Goal: Transaction & Acquisition: Purchase product/service

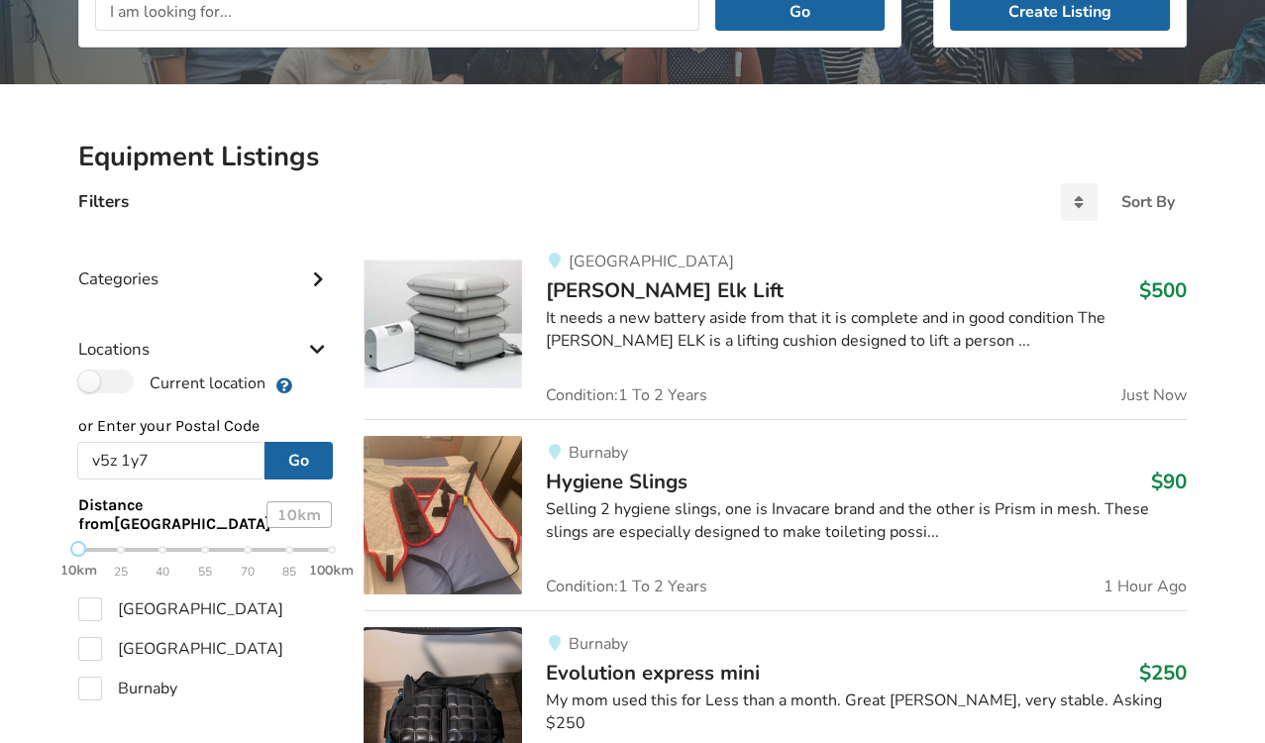
scroll to position [334, 0]
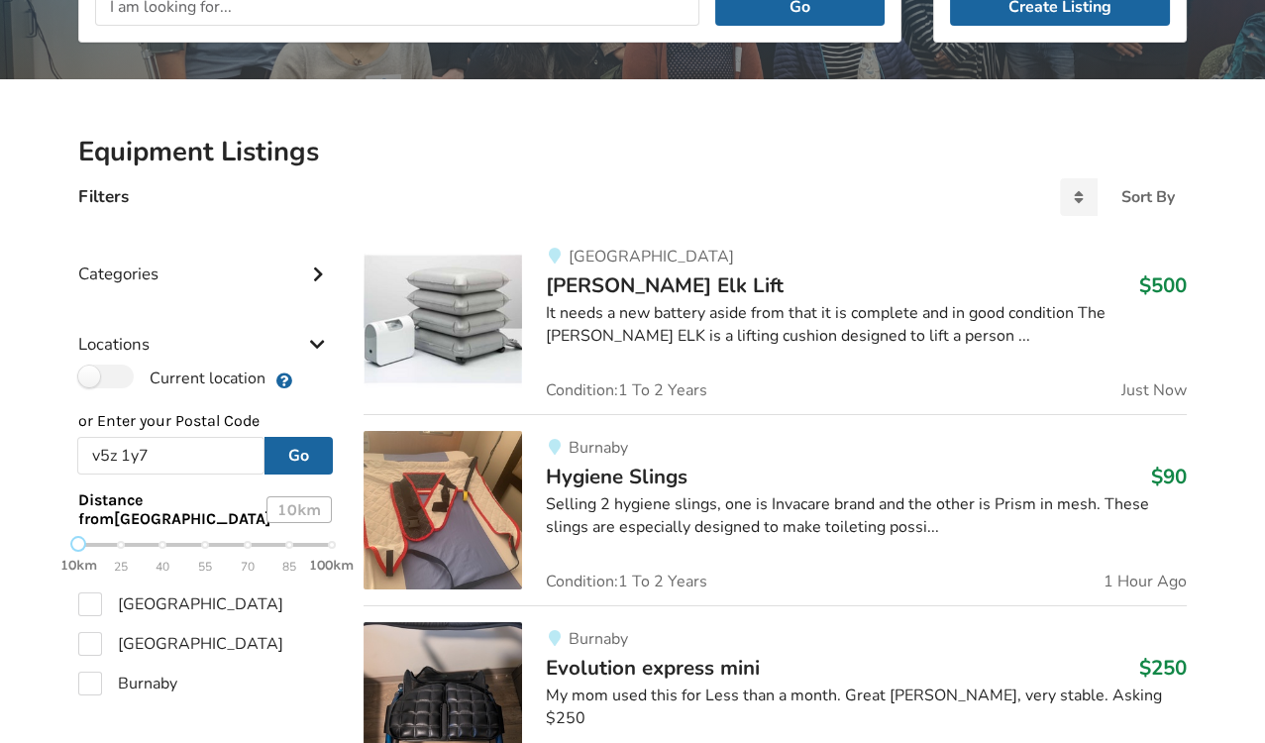
click at [448, 538] on img at bounding box center [443, 510] width 158 height 158
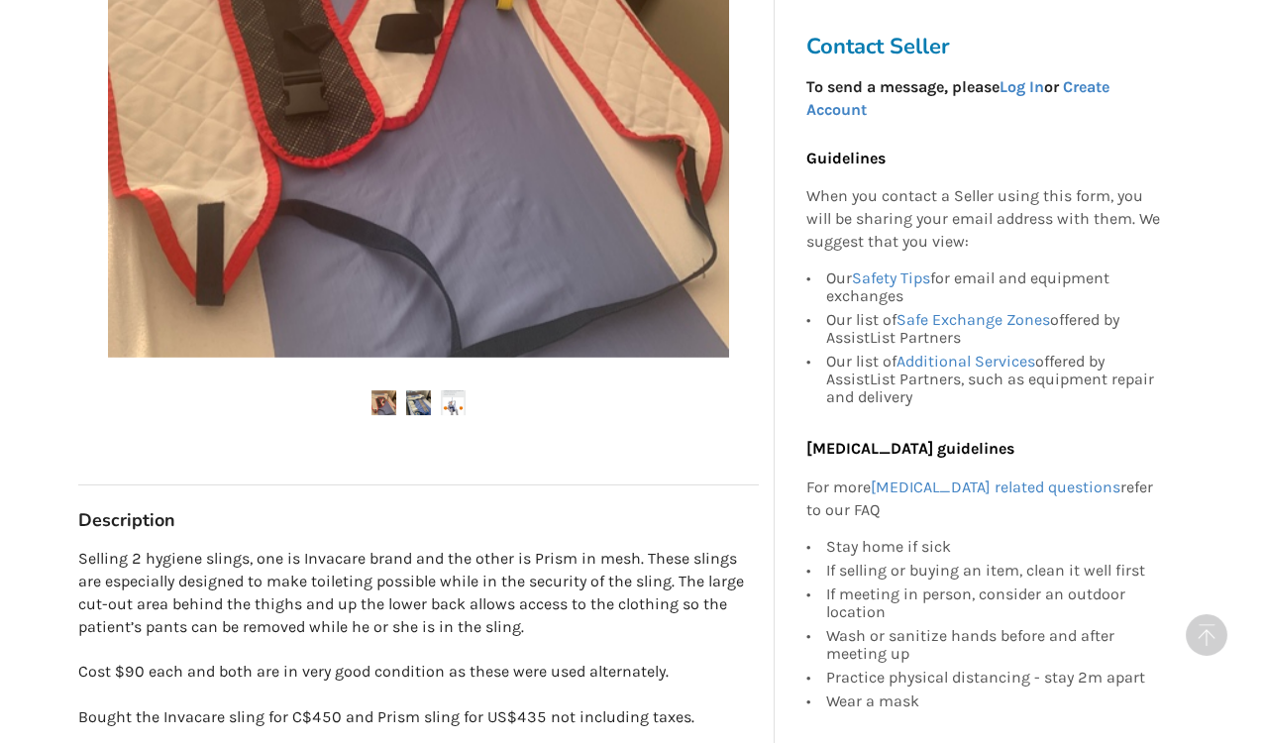
scroll to position [637, 0]
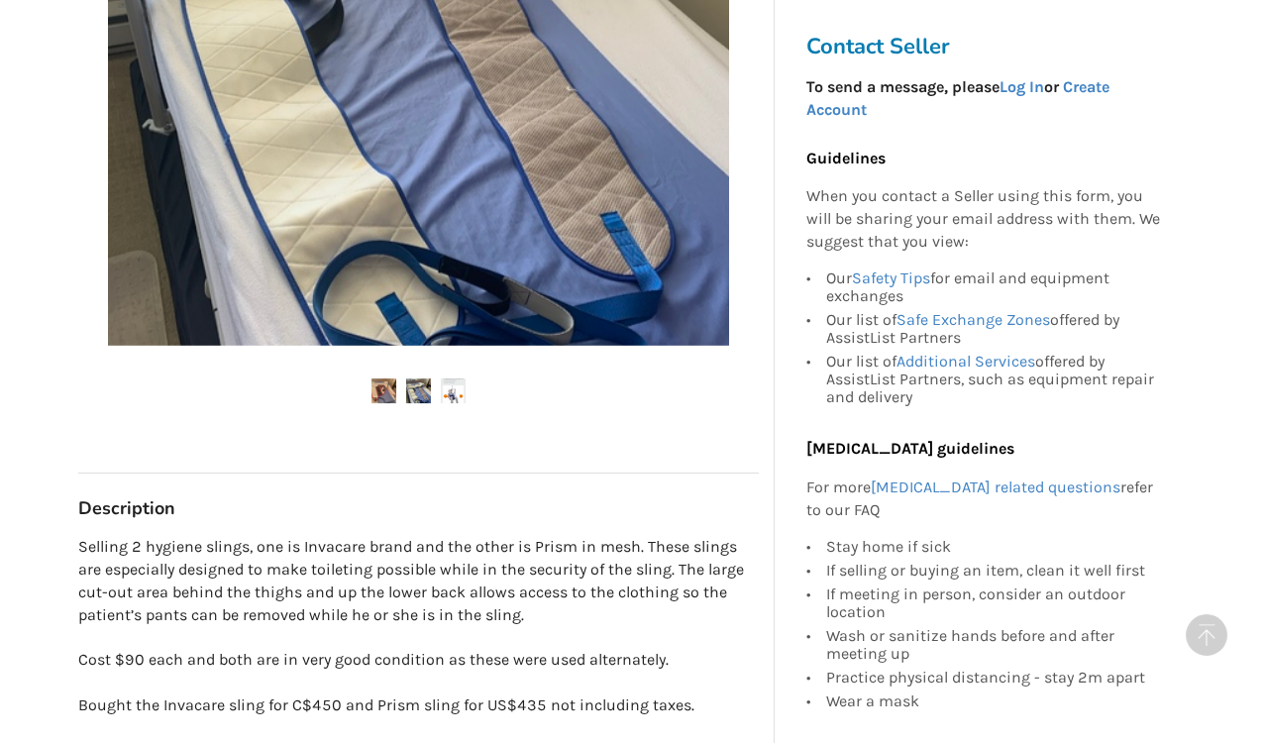
click at [512, 714] on div "Burnaby Last Updated [DATE] Hygiene Slings $90 Burnaby [DATE] Hygiene Slings $9…" at bounding box center [418, 274] width 681 height 1422
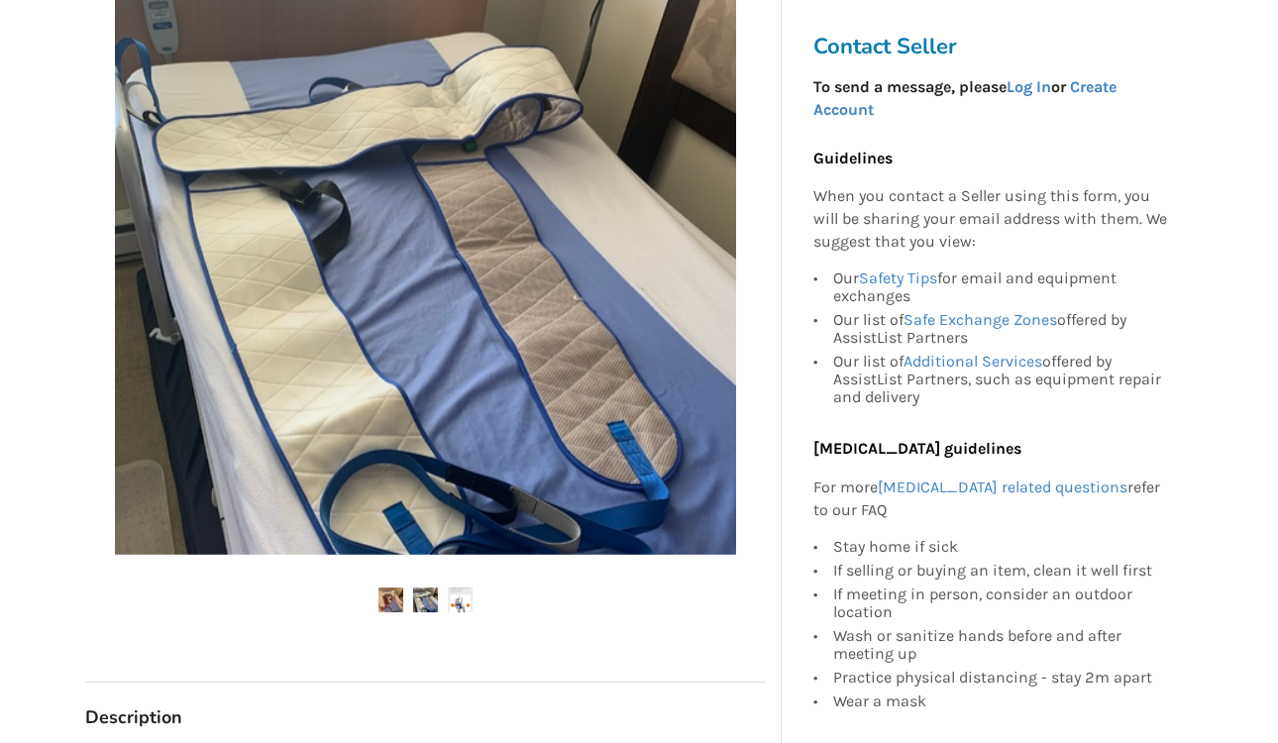
scroll to position [427, 0]
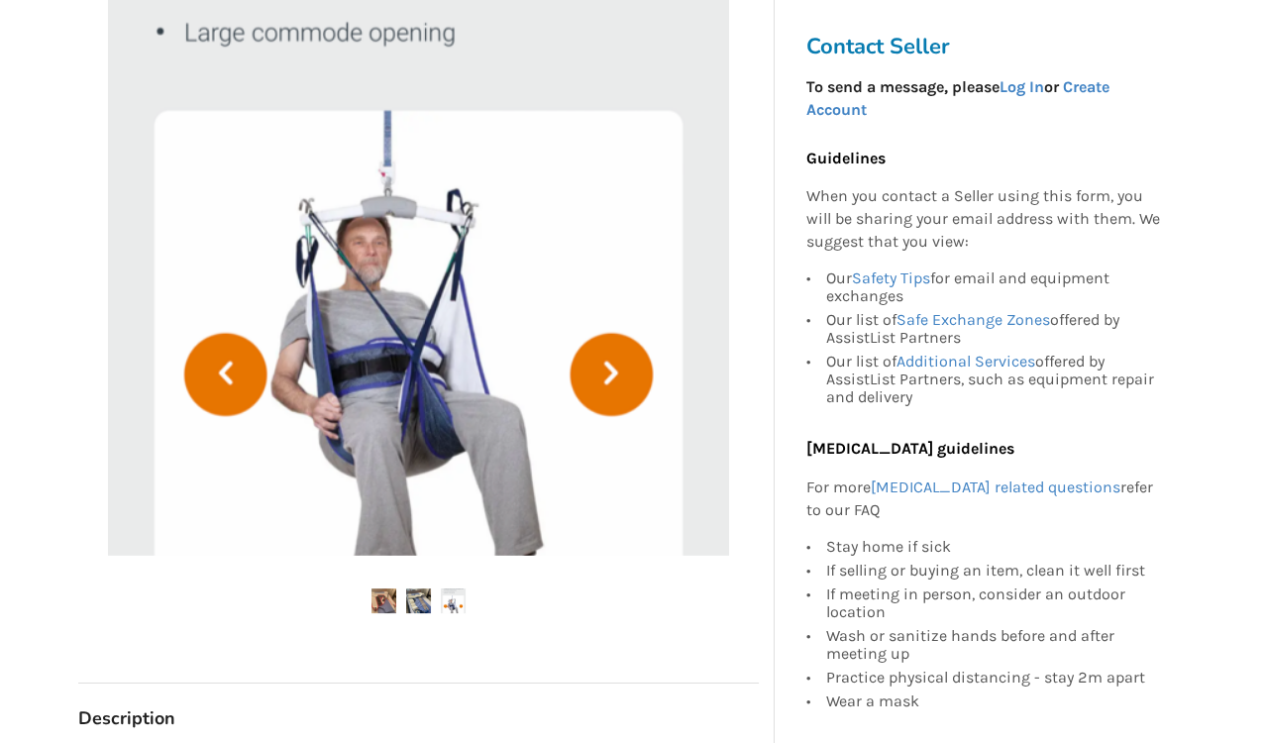
click at [608, 365] on img at bounding box center [418, 245] width 621 height 621
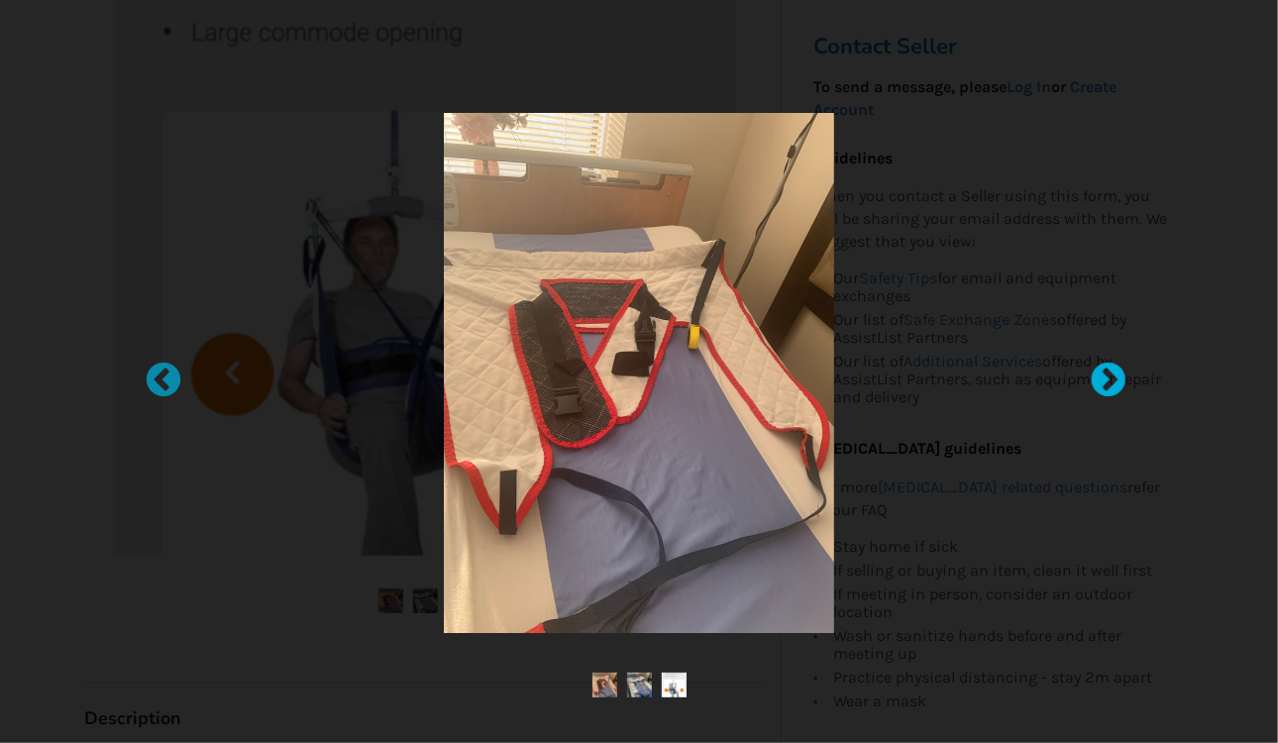
click at [1108, 372] on div at bounding box center [1099, 372] width 20 height 20
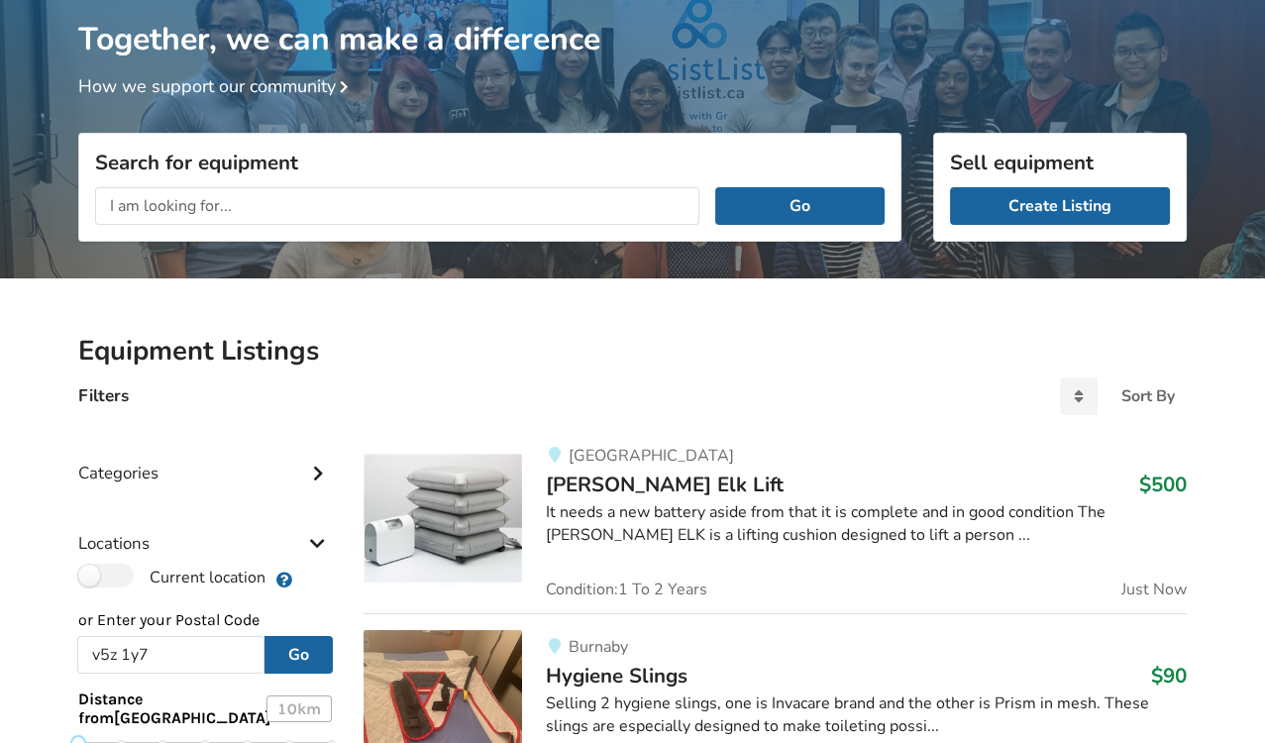
scroll to position [134, 0]
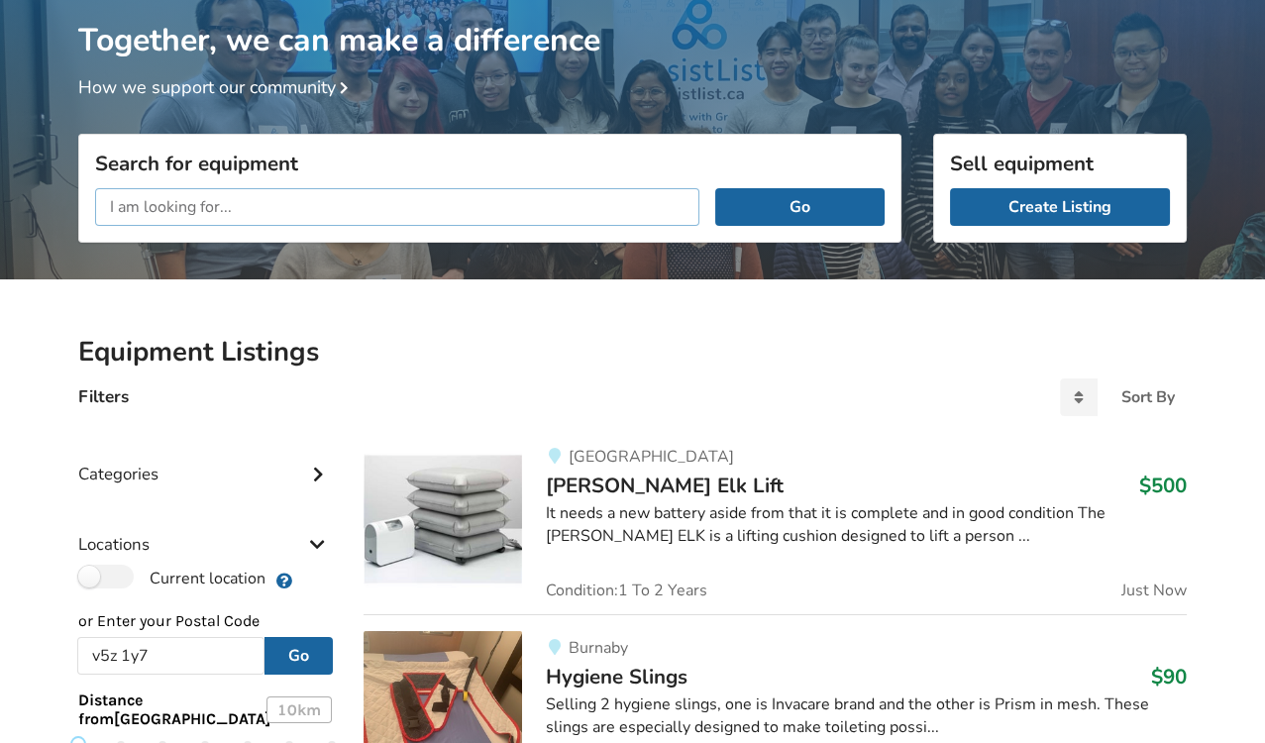
click at [275, 199] on input "text" at bounding box center [397, 207] width 604 height 38
type input "s"
click at [715, 188] on button "Go" at bounding box center [799, 207] width 169 height 38
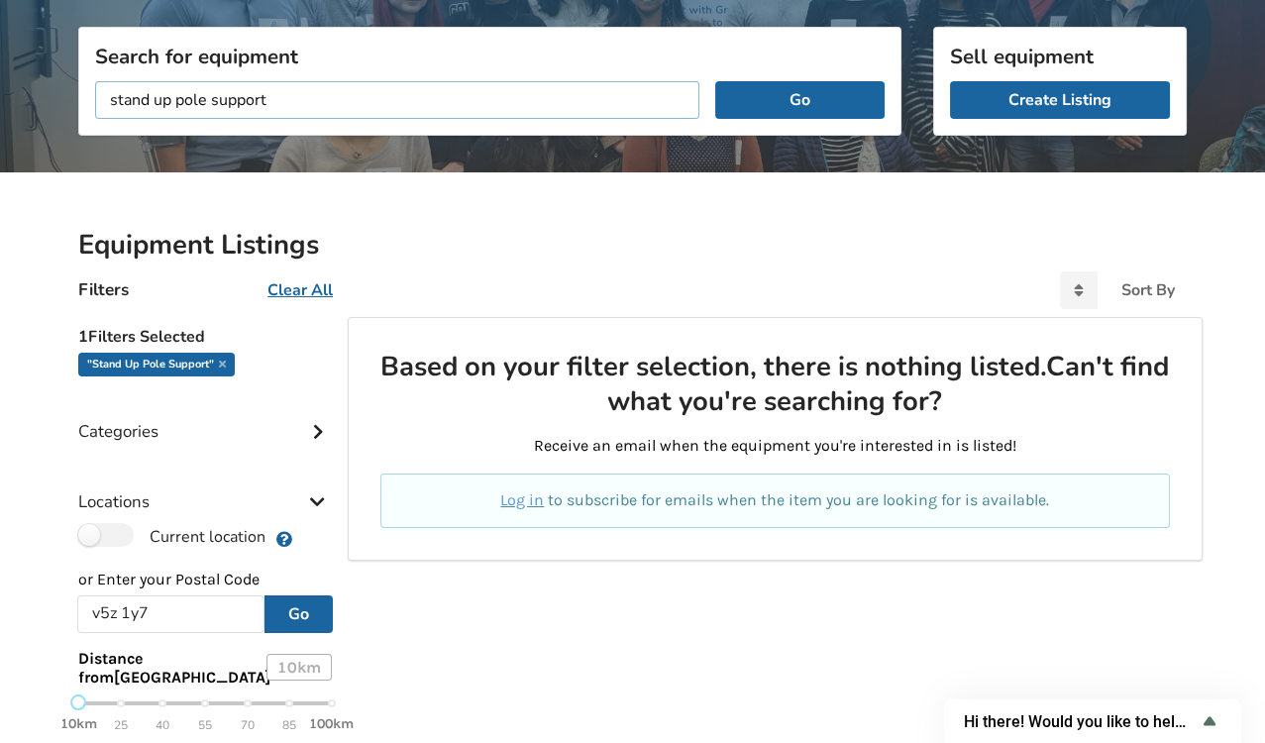
scroll to position [240, 0]
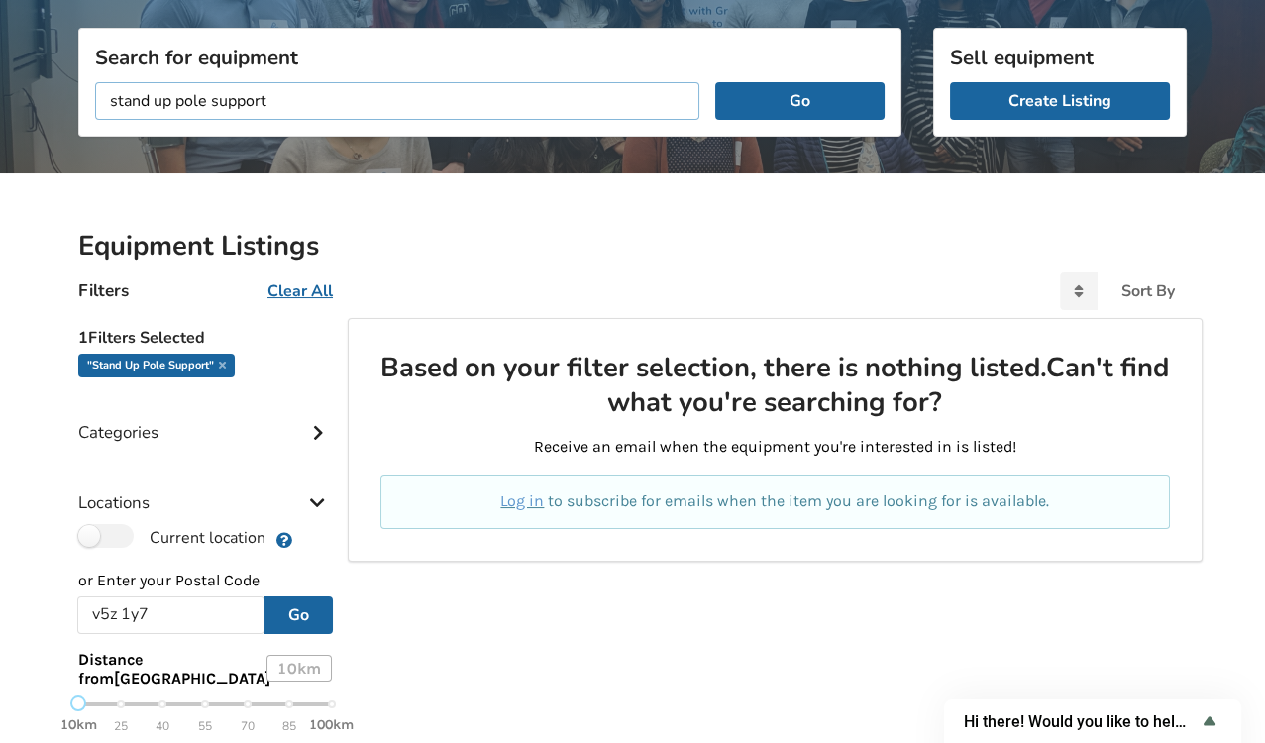
scroll to position [134, 0]
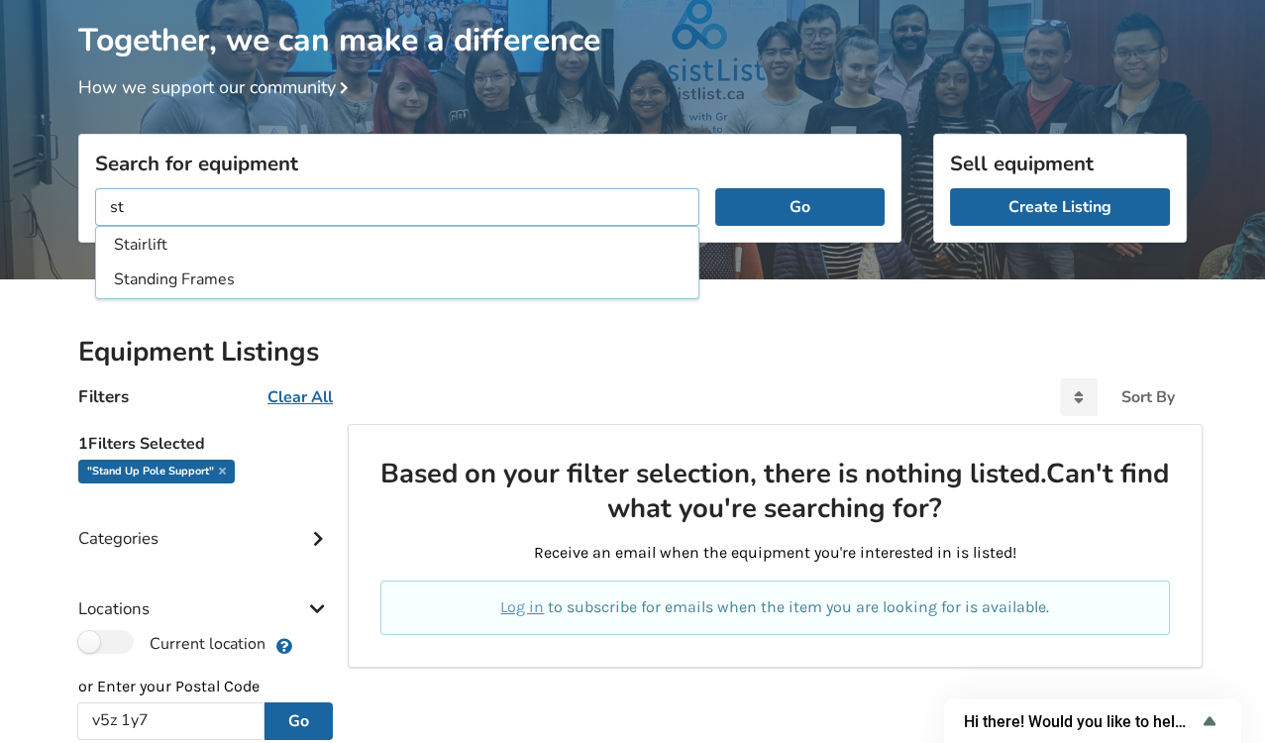
type input "s"
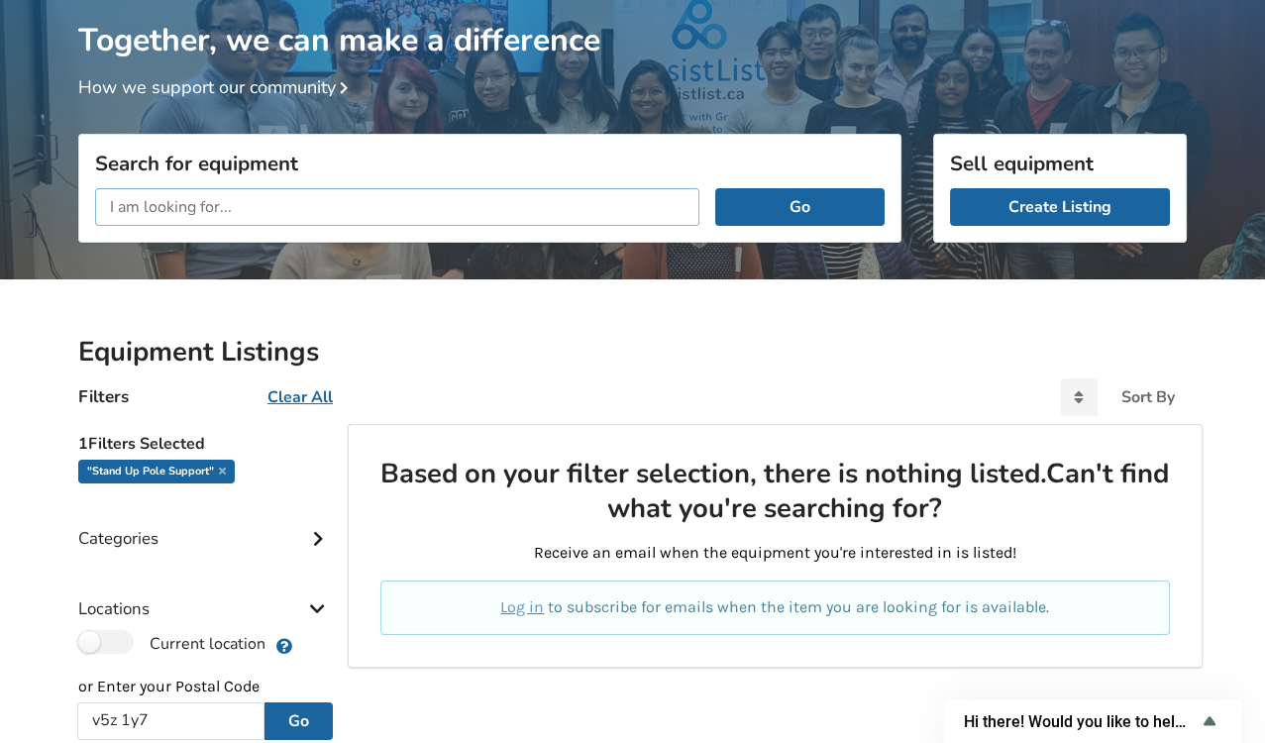
click at [390, 205] on input "text" at bounding box center [397, 207] width 604 height 38
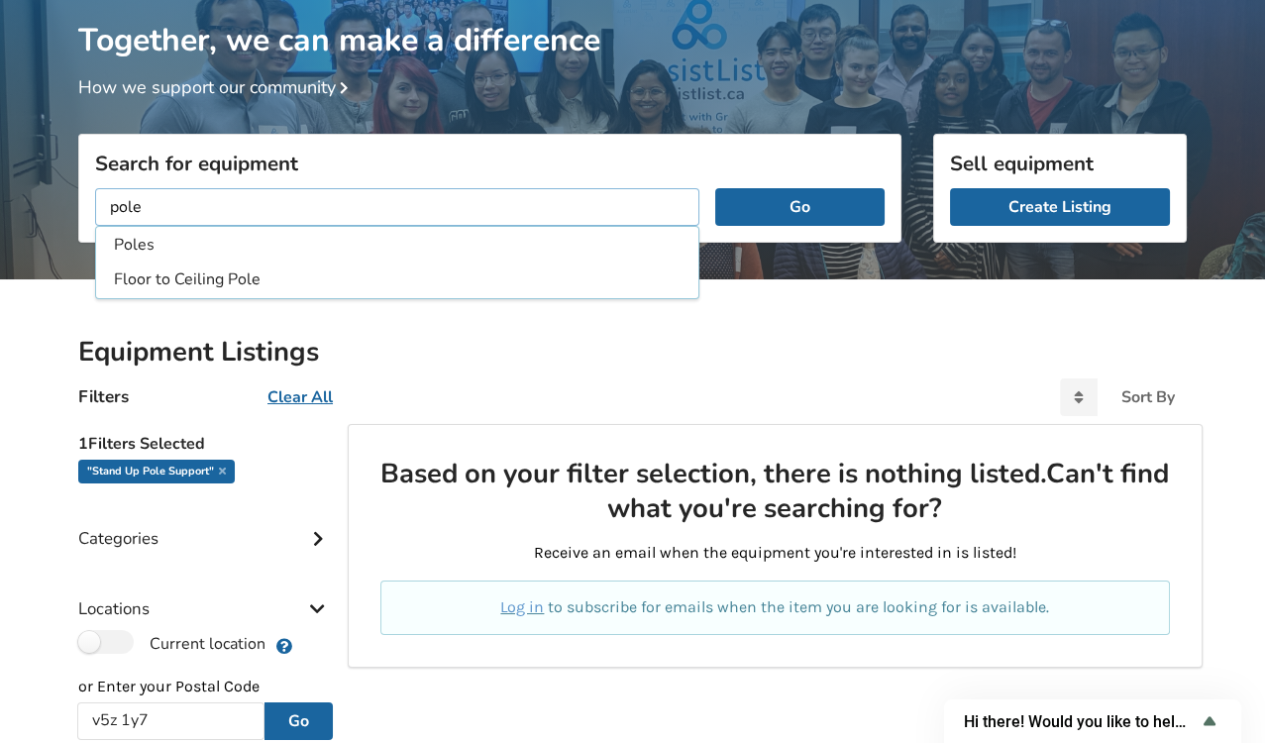
type input "pole"
click at [715, 188] on button "Go" at bounding box center [799, 207] width 169 height 38
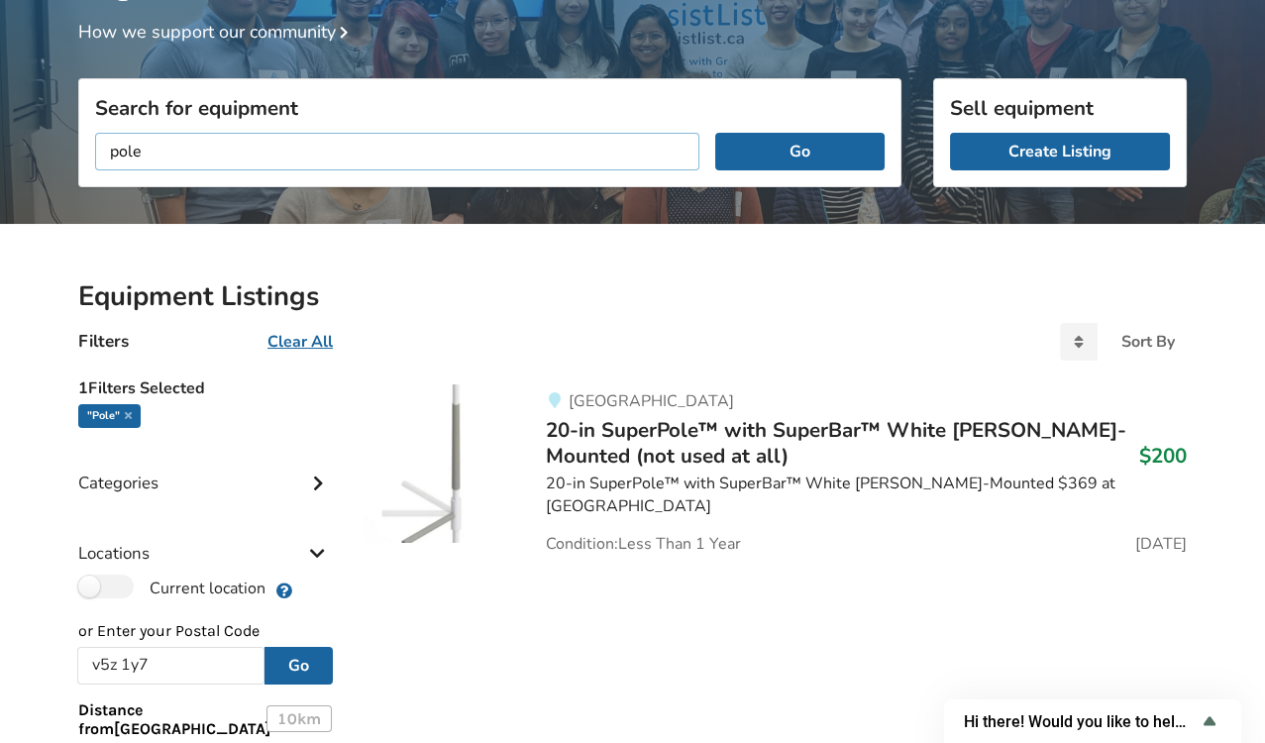
scroll to position [191, 0]
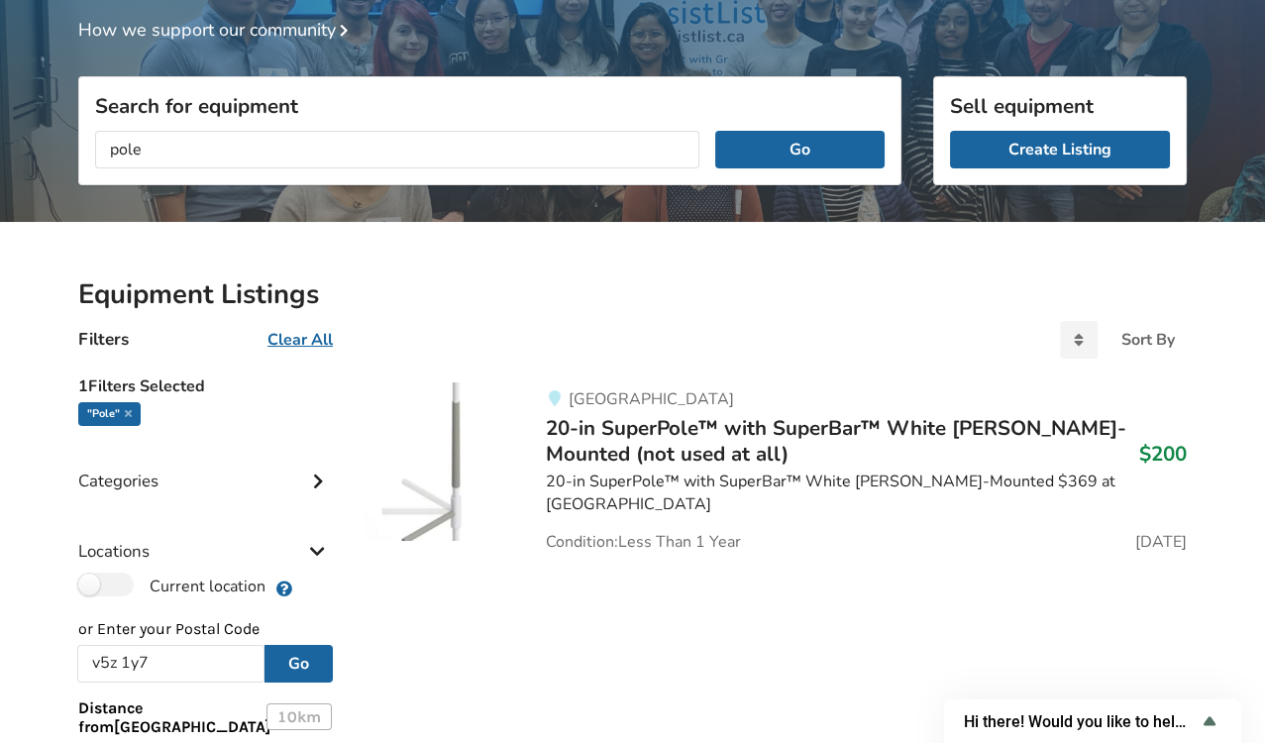
click at [666, 459] on h3 "20-in SuperPole™ with SuperBar™ White [PERSON_NAME]-Mounted (not used at all) $…" at bounding box center [866, 441] width 641 height 52
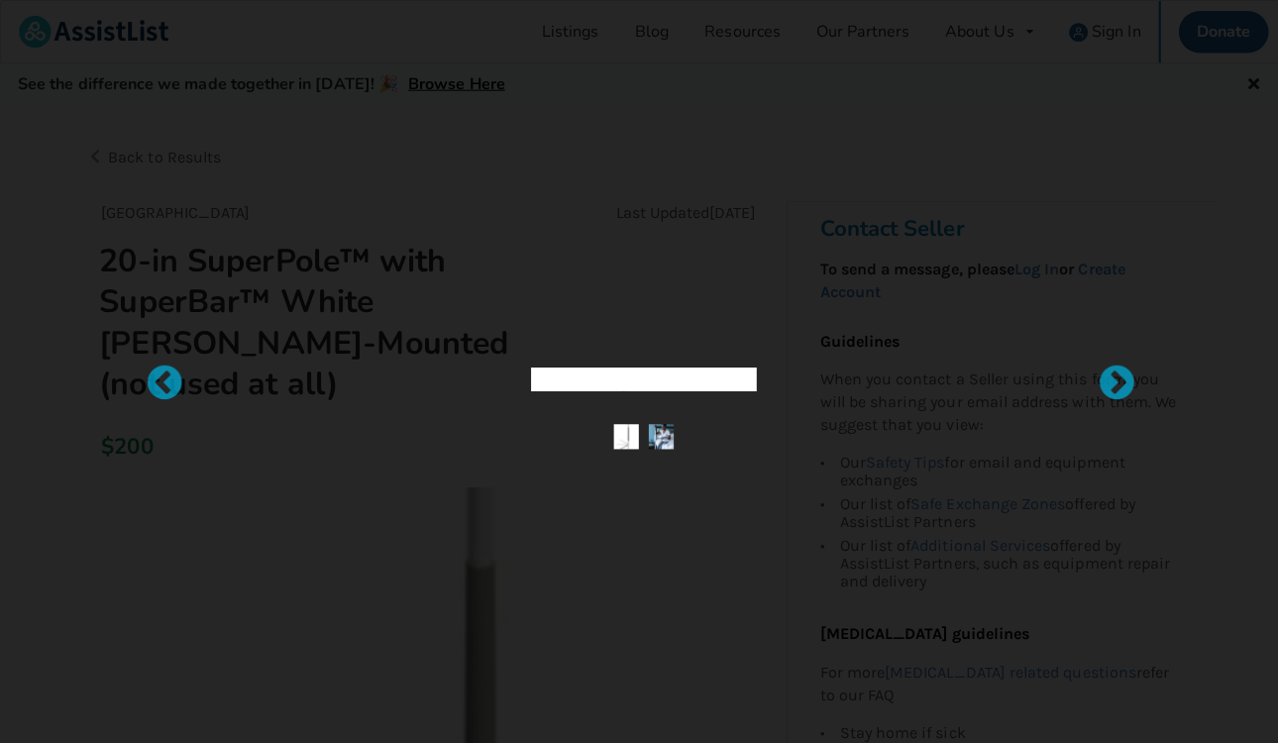
click at [666, 459] on div at bounding box center [639, 371] width 1278 height 743
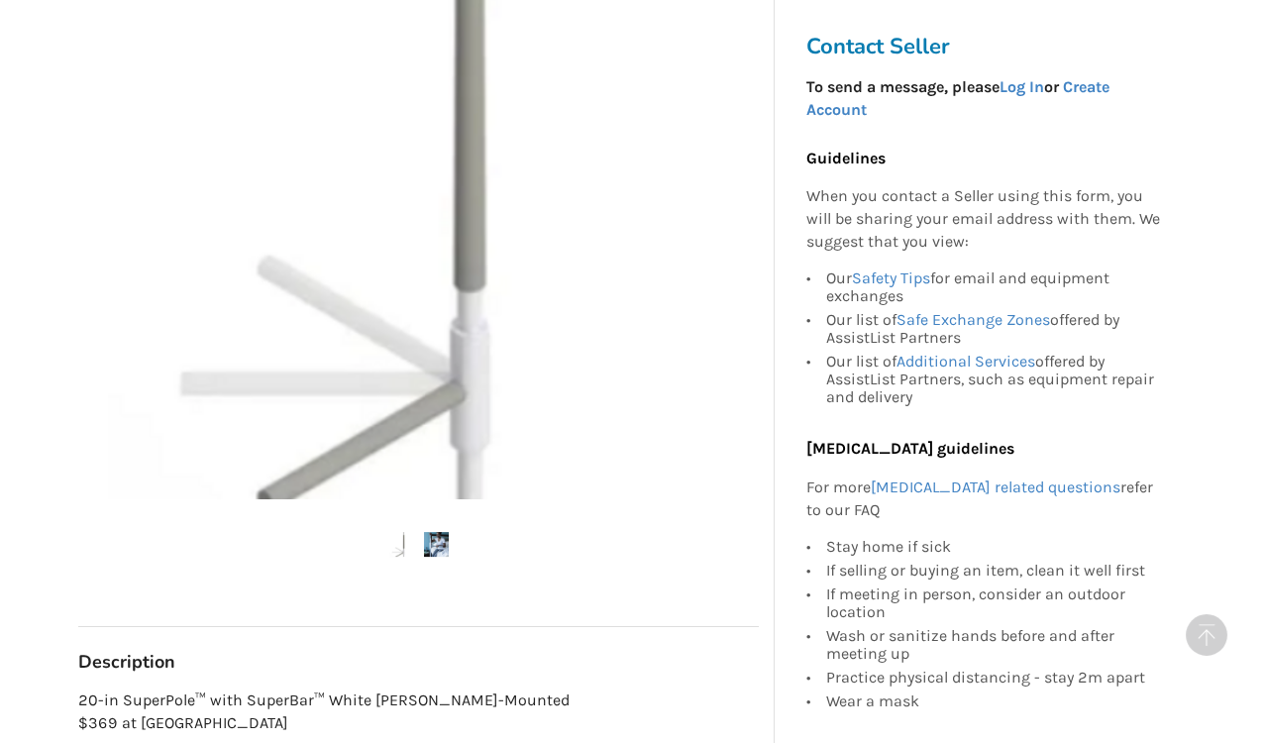
scroll to position [612, 0]
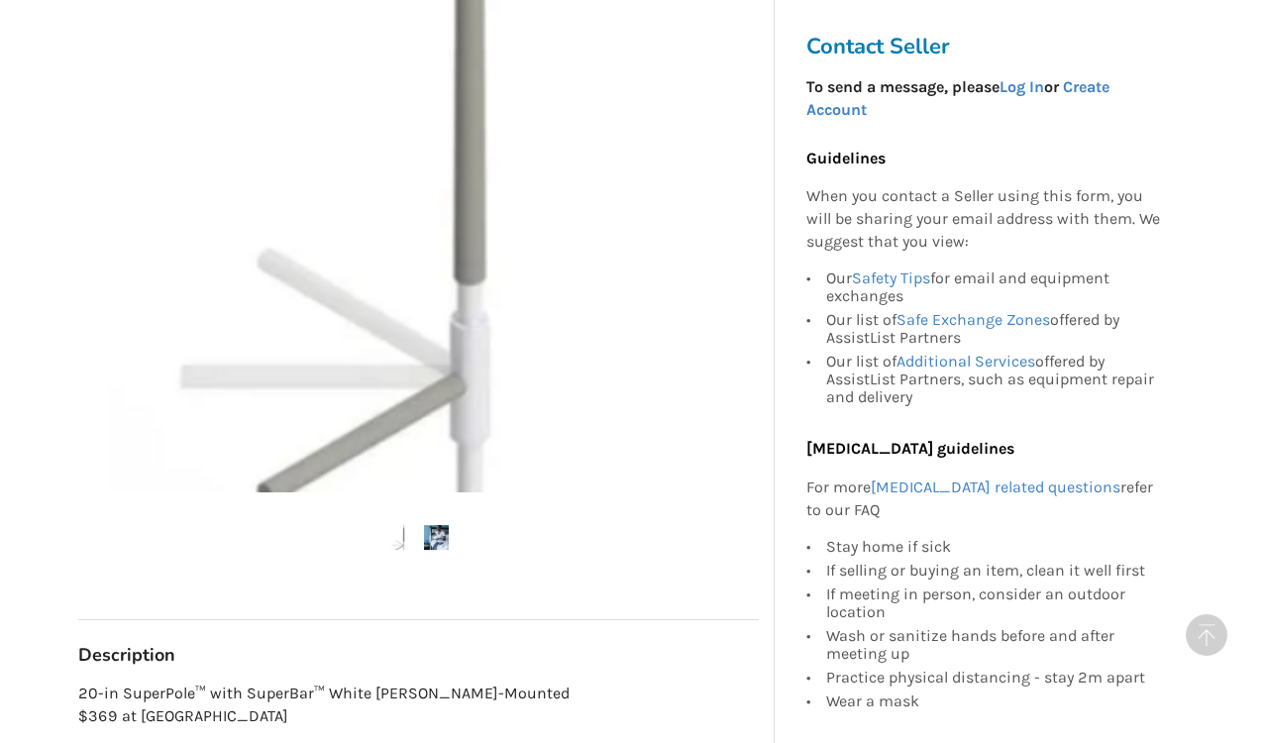
click at [438, 525] on img at bounding box center [436, 537] width 25 height 25
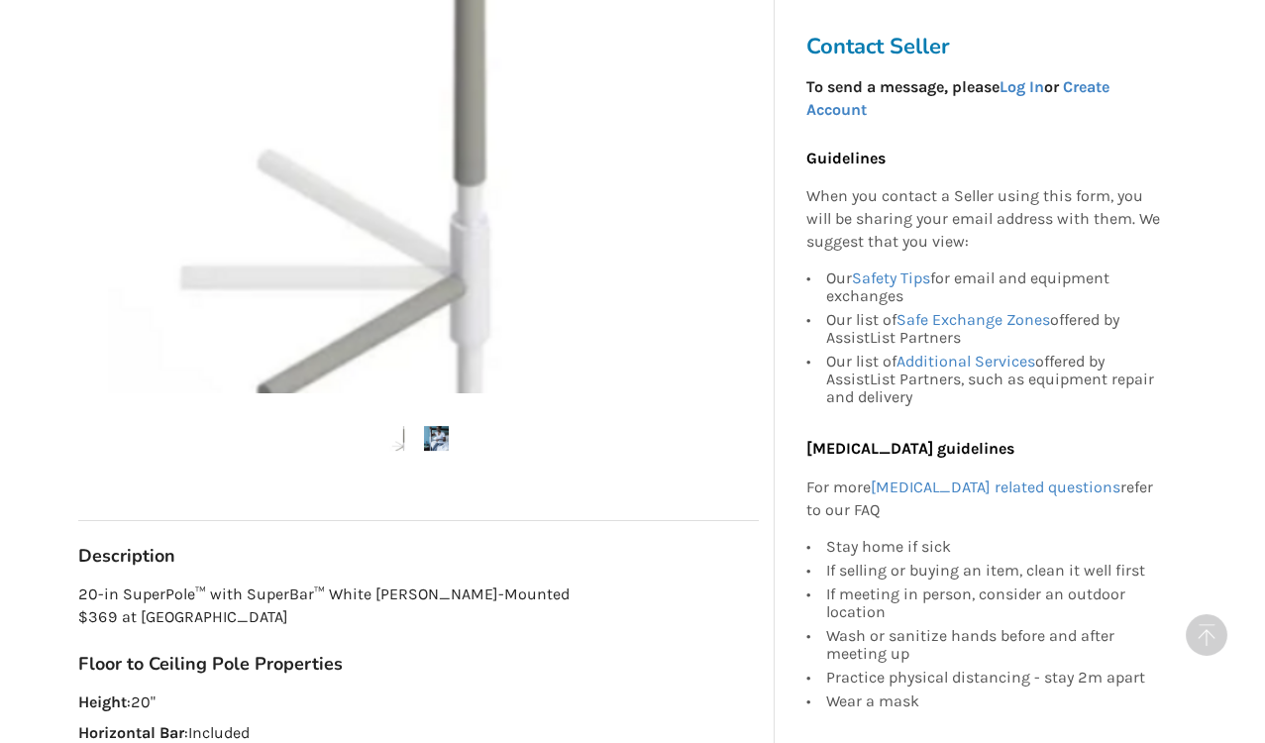
scroll to position [712, 0]
drag, startPoint x: 438, startPoint y: 497, endPoint x: 430, endPoint y: 674, distance: 176.5
click at [430, 674] on div "Floor to Ceiling Pole Properties Height : 20" Horizontal Bar : Included" at bounding box center [418, 698] width 681 height 92
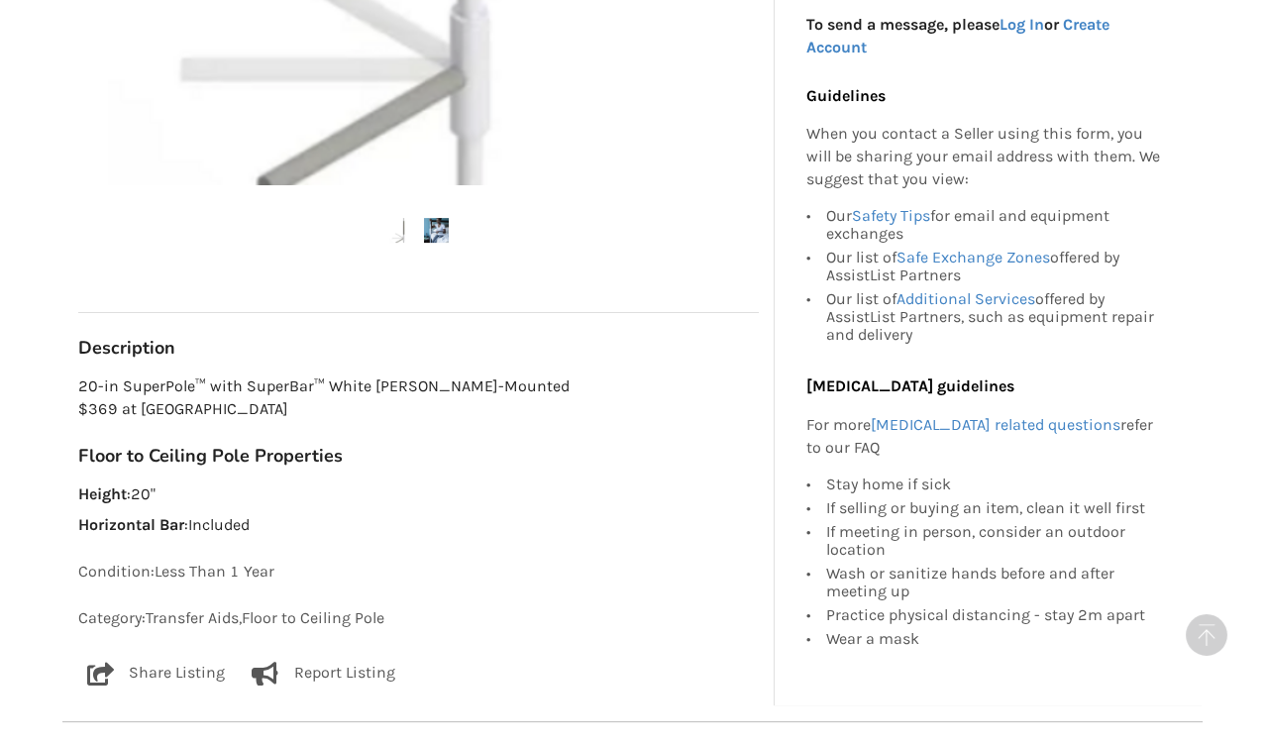
scroll to position [941, 0]
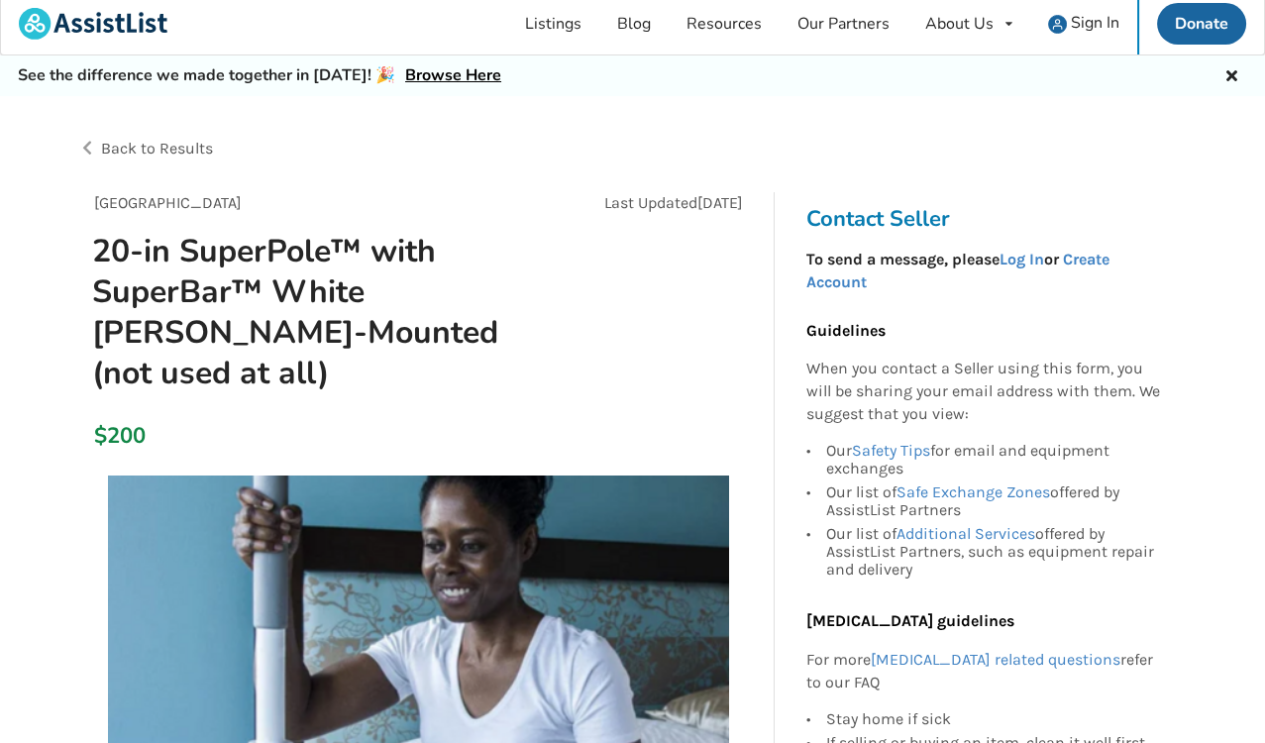
scroll to position [0, 0]
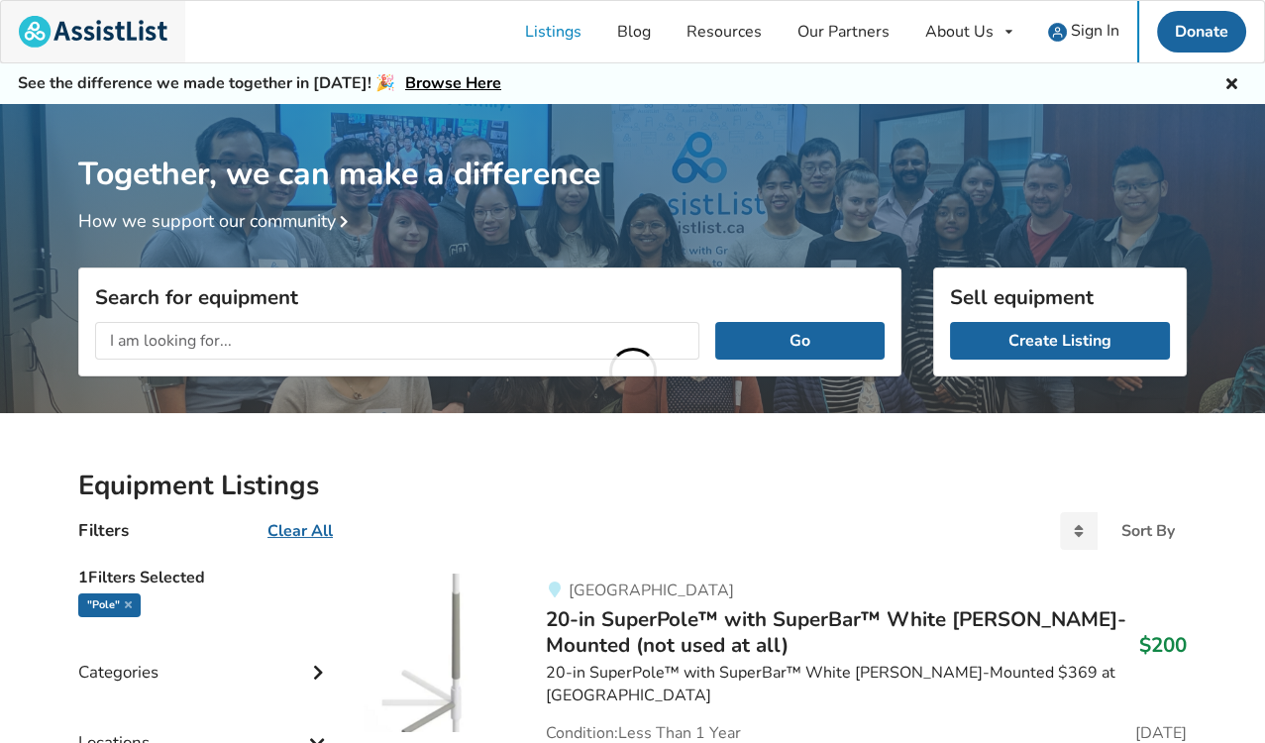
scroll to position [191, 0]
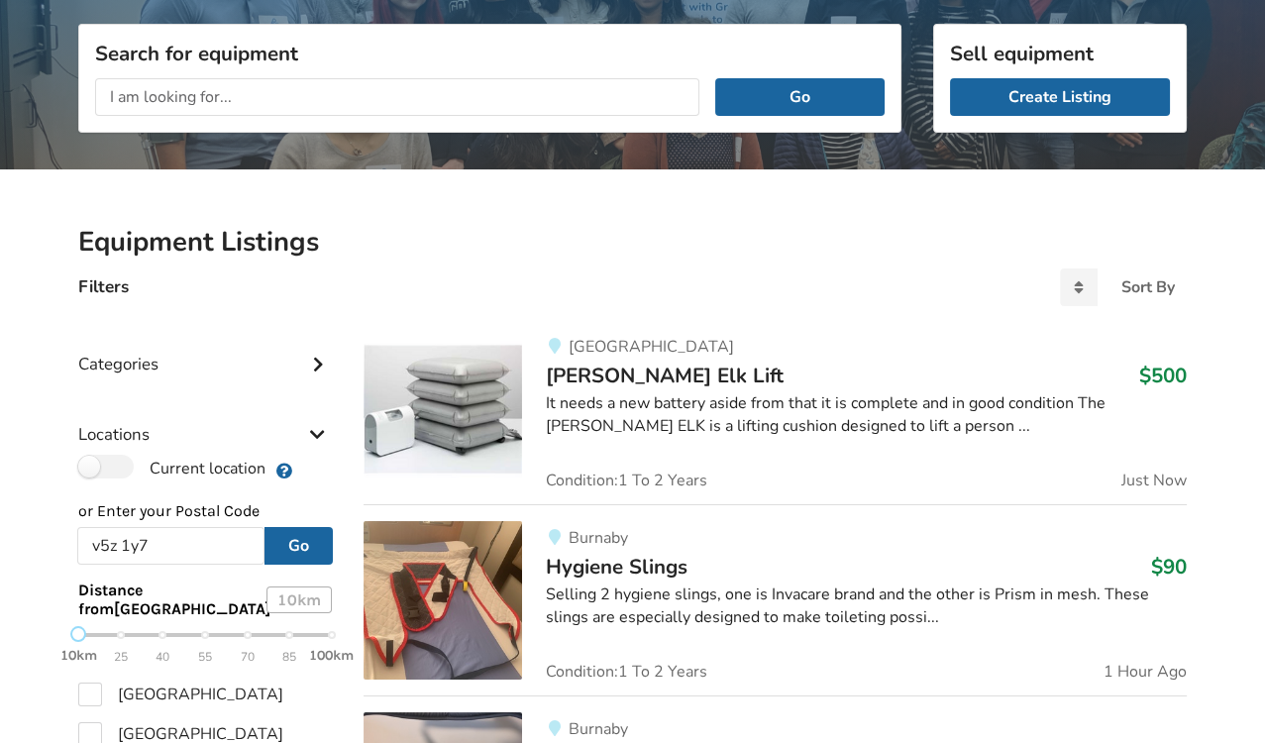
scroll to position [226, 0]
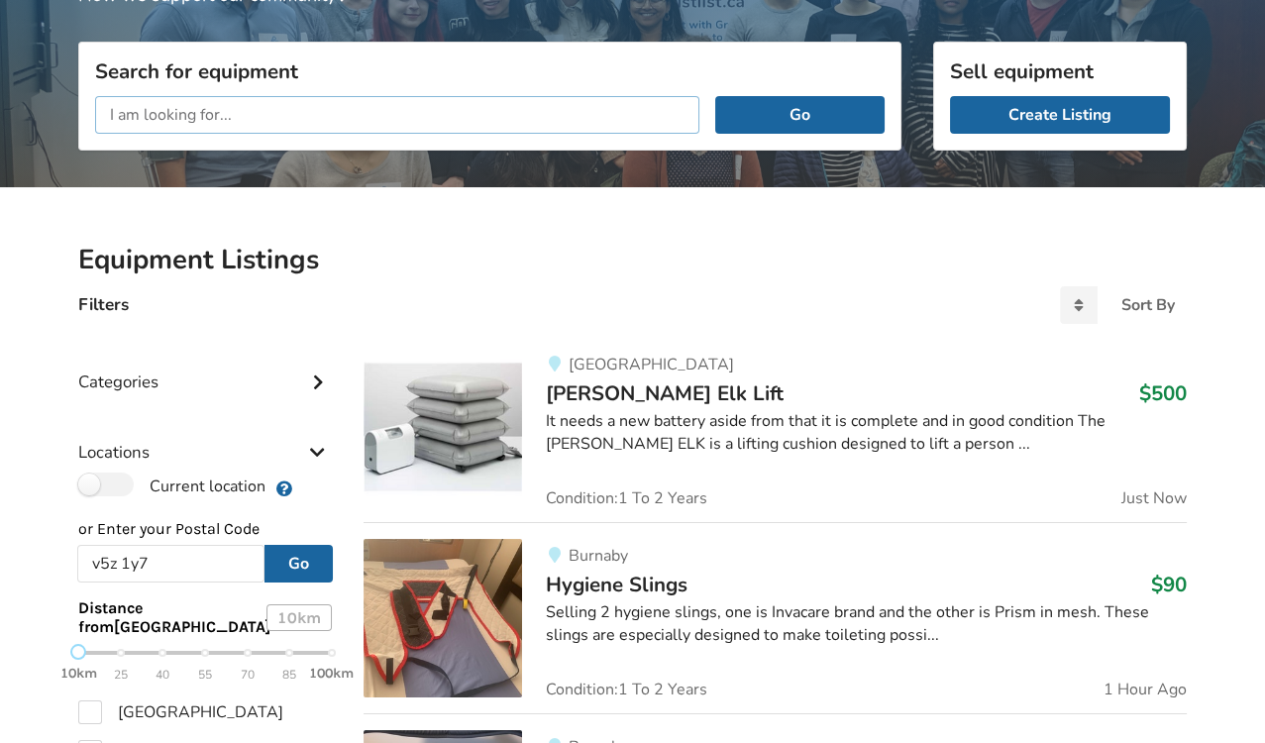
click at [235, 107] on input "text" at bounding box center [397, 115] width 604 height 38
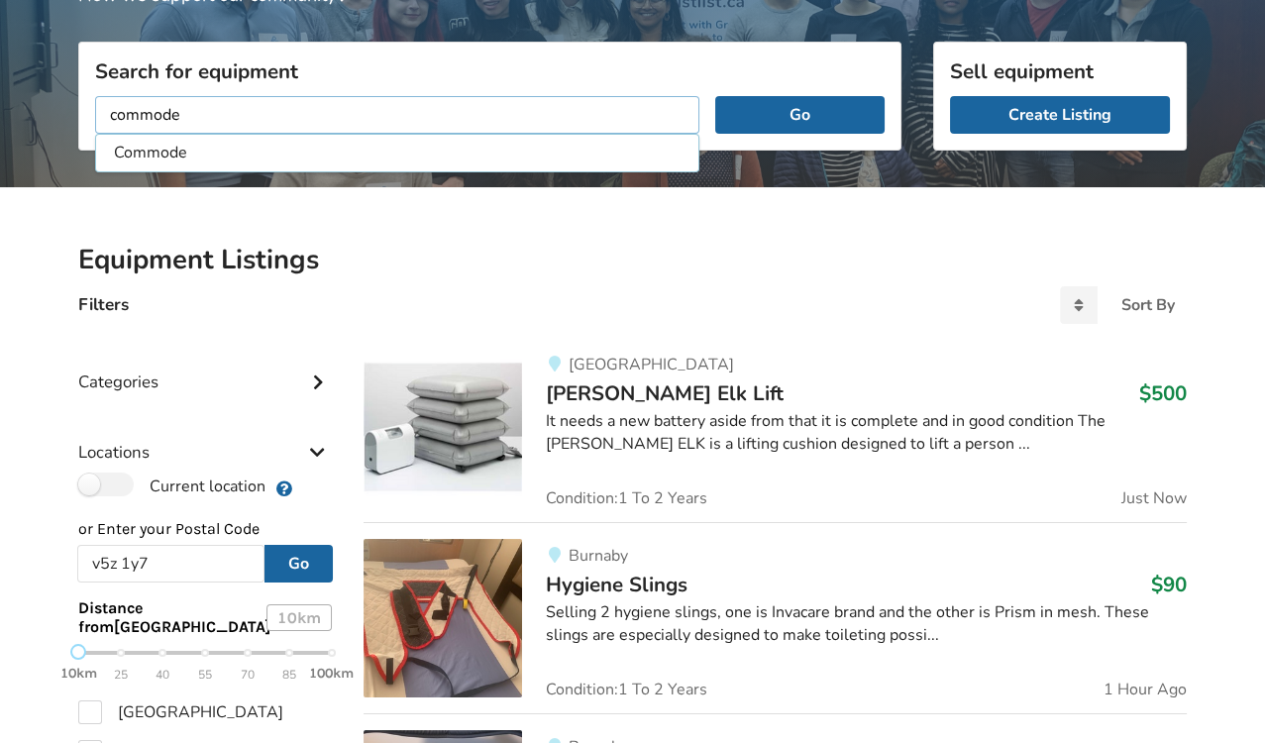
type input "commode"
click at [715, 96] on button "Go" at bounding box center [799, 115] width 169 height 38
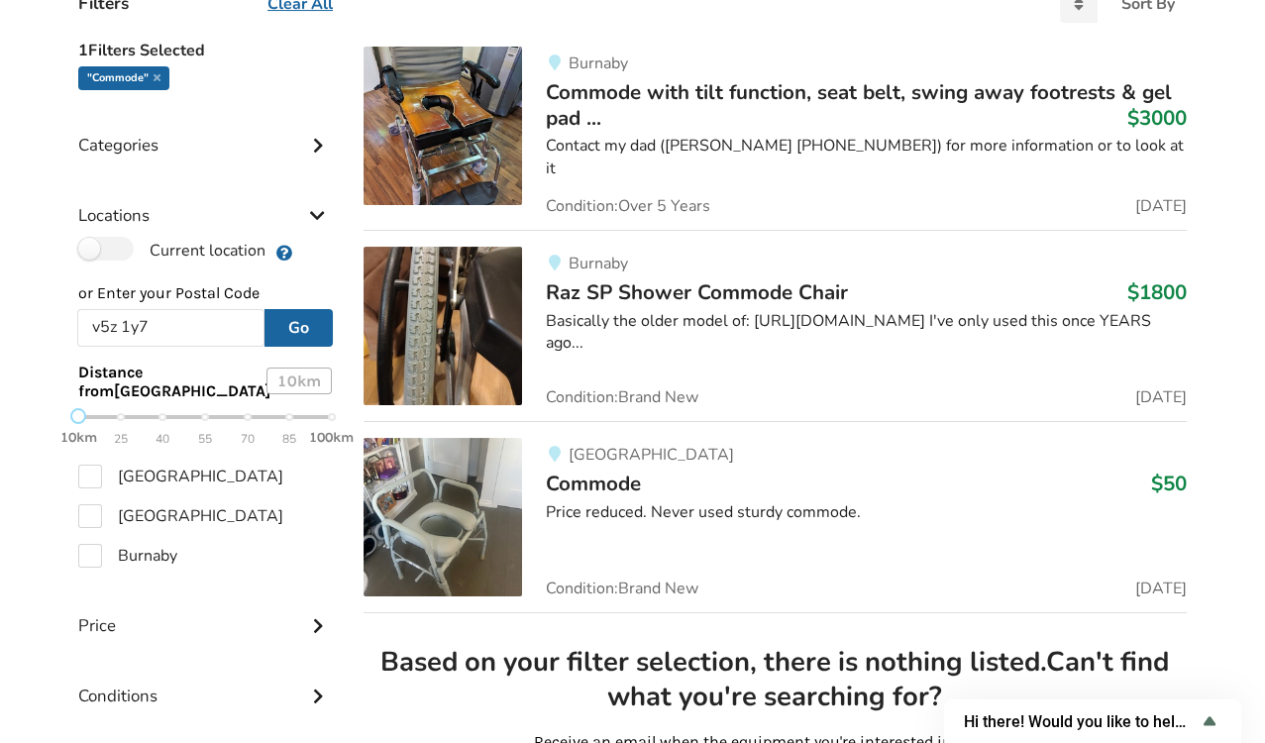
scroll to position [539, 0]
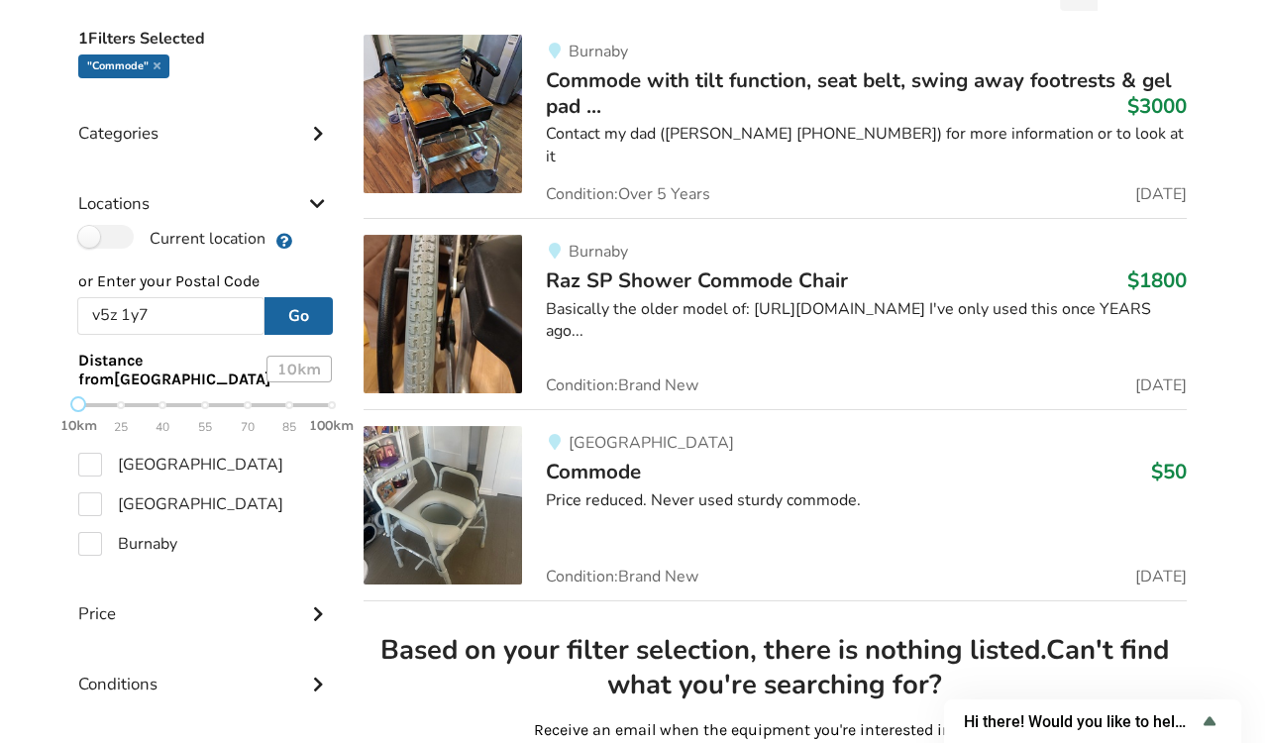
click at [770, 489] on div "Price reduced. Never used sturdy commode." at bounding box center [866, 500] width 641 height 23
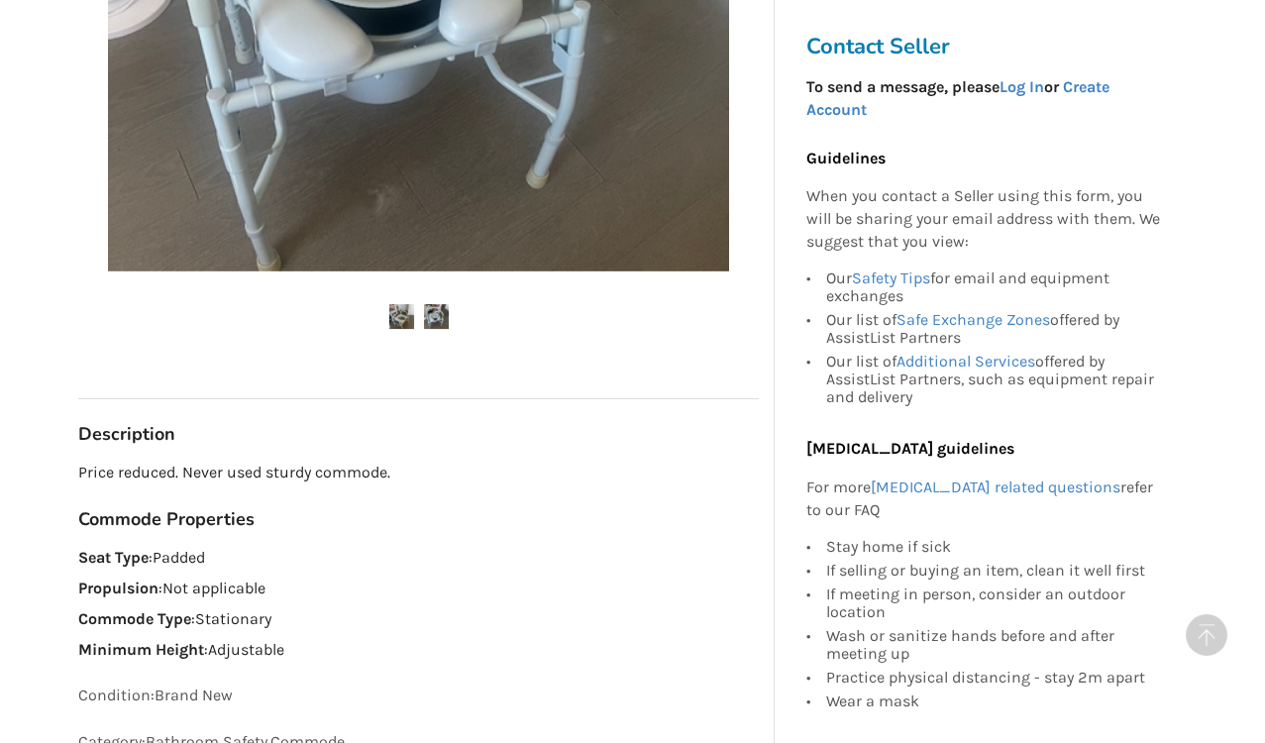
scroll to position [719, 0]
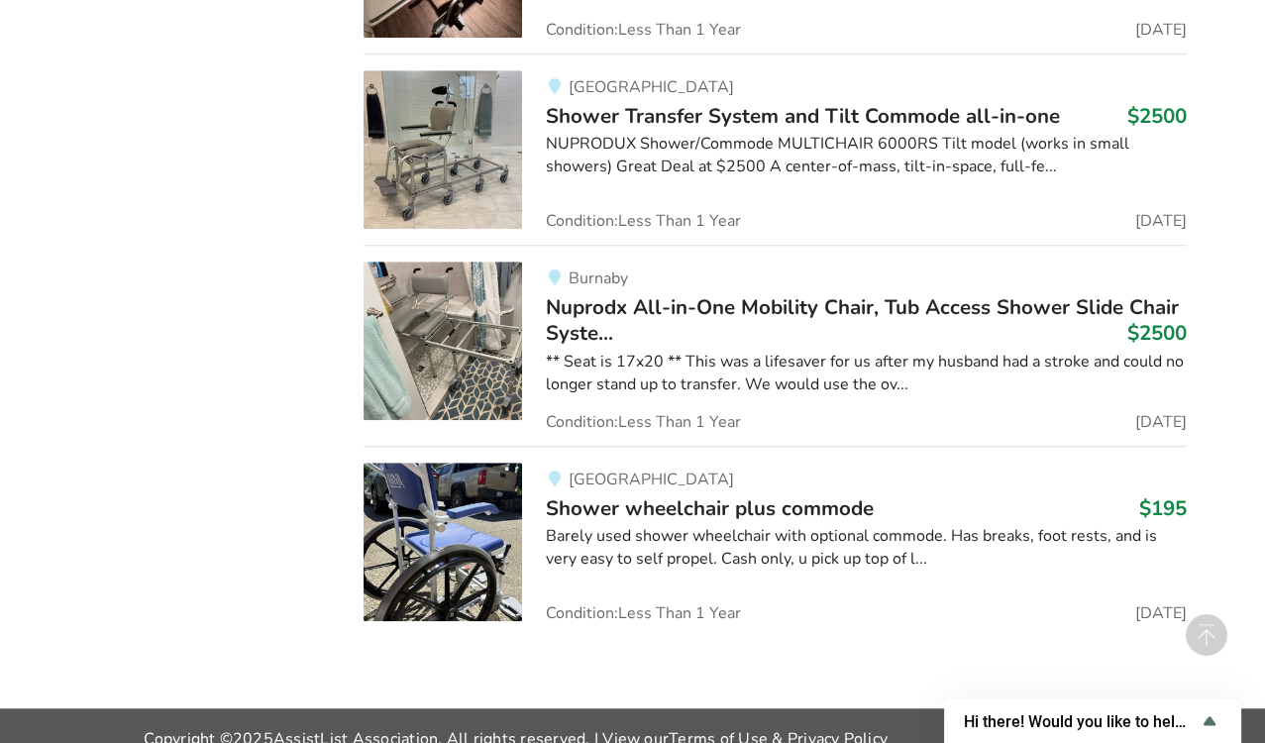
scroll to position [2298, 0]
